Goal: Information Seeking & Learning: Learn about a topic

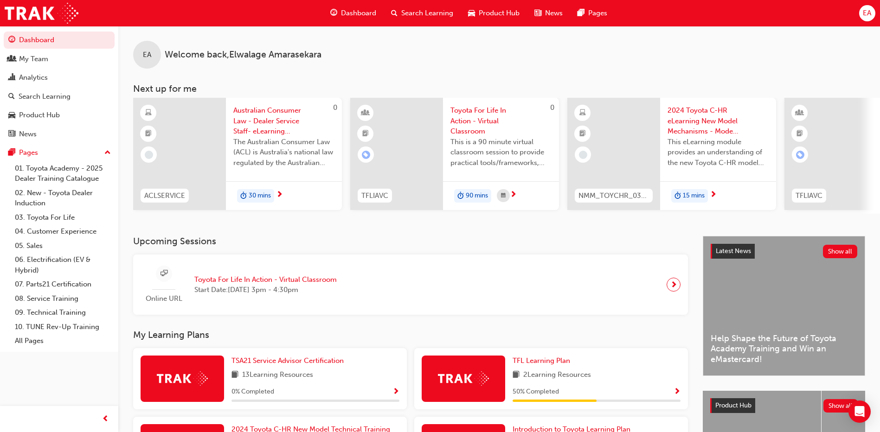
click at [869, 12] on span "EA" at bounding box center [867, 13] width 8 height 11
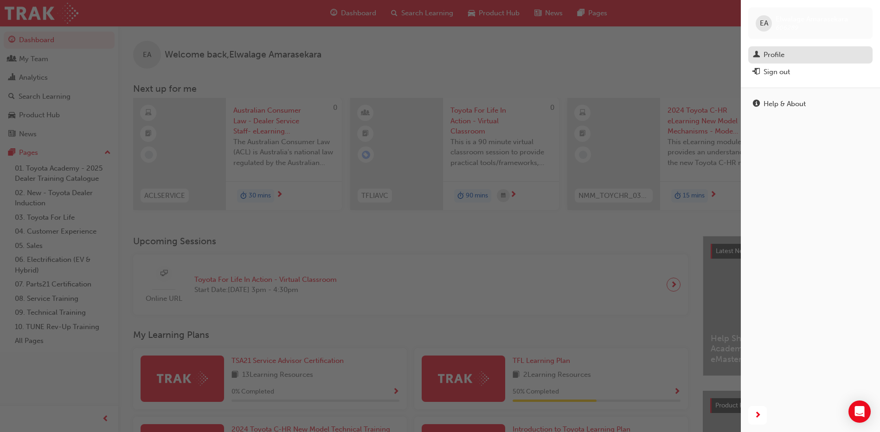
click at [772, 46] on link "Profile" at bounding box center [811, 54] width 124 height 17
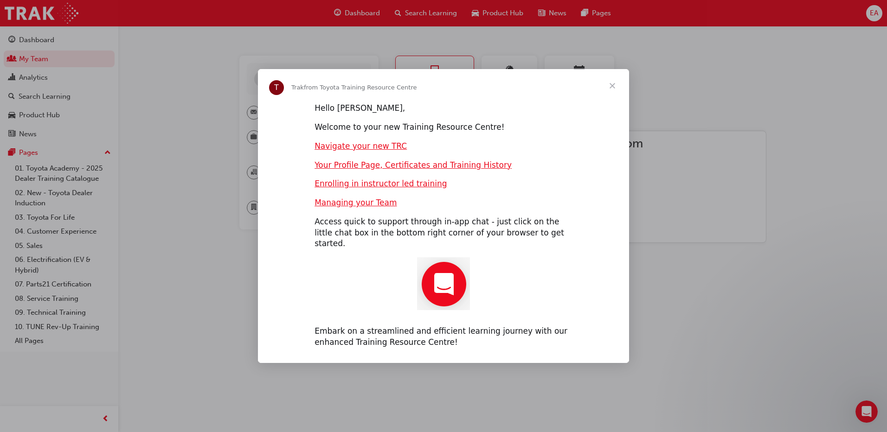
click at [610, 90] on span "Close" at bounding box center [612, 85] width 33 height 33
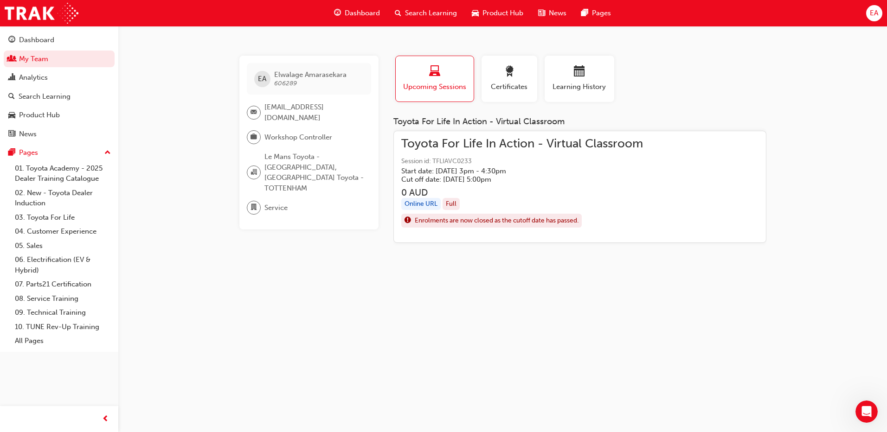
click at [455, 215] on div "Enrolments are now closed as the cutoff date has passed." at bounding box center [492, 221] width 174 height 12
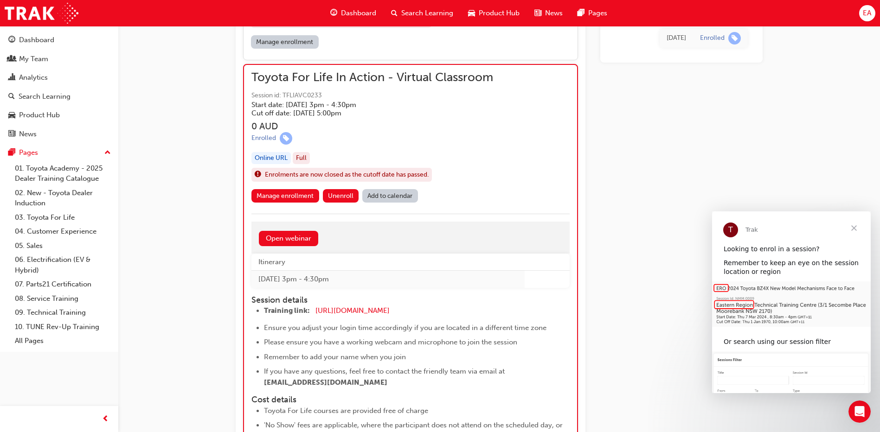
scroll to position [993, 0]
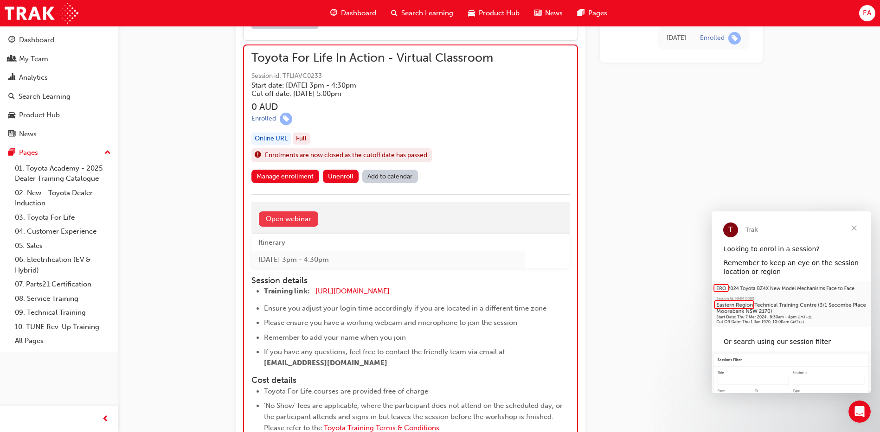
click at [312, 218] on link "Open webinar" at bounding box center [288, 219] width 59 height 15
